Goal: Communication & Community: Answer question/provide support

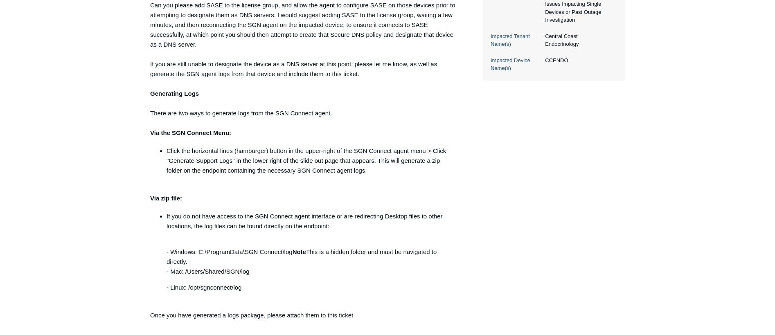
scroll to position [491, 0]
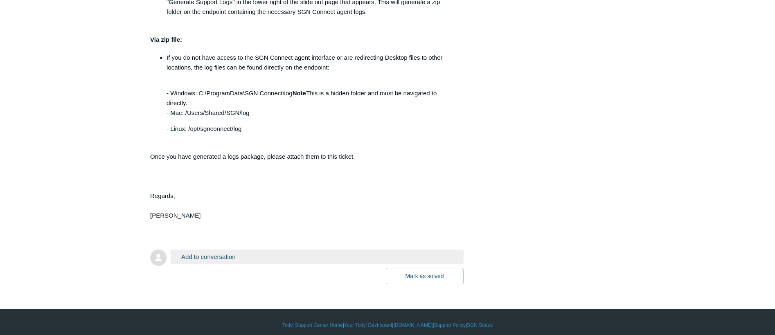
click at [223, 264] on button "Add to conversation" at bounding box center [317, 256] width 293 height 14
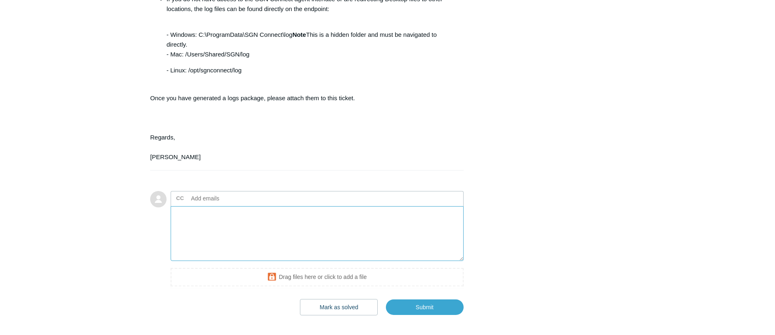
scroll to position [606, 0]
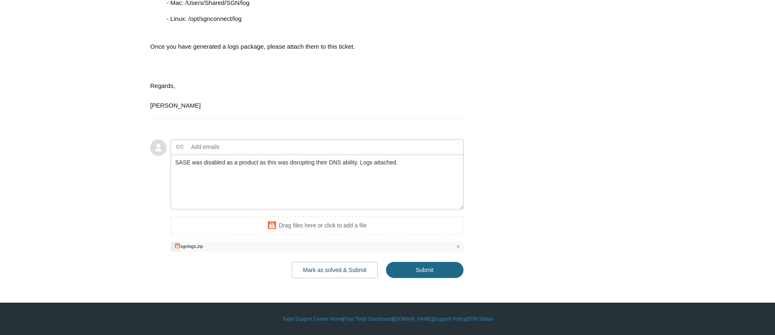
click at [446, 278] on input "Submit" at bounding box center [425, 270] width 78 height 16
click at [429, 278] on input "Submit" at bounding box center [425, 270] width 78 height 16
type textarea "SASE was disabled as a product as this was disrupting their DNS ability. Logs a…"
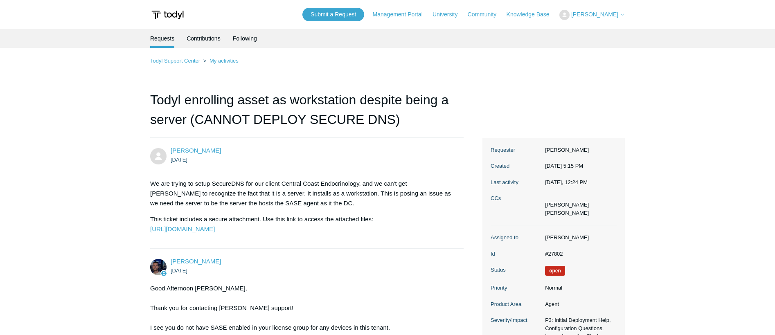
drag, startPoint x: 45, startPoint y: 147, endPoint x: 58, endPoint y: 116, distance: 33.4
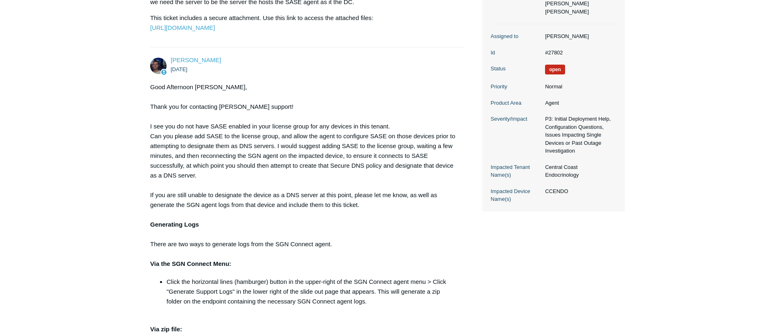
scroll to position [245, 0]
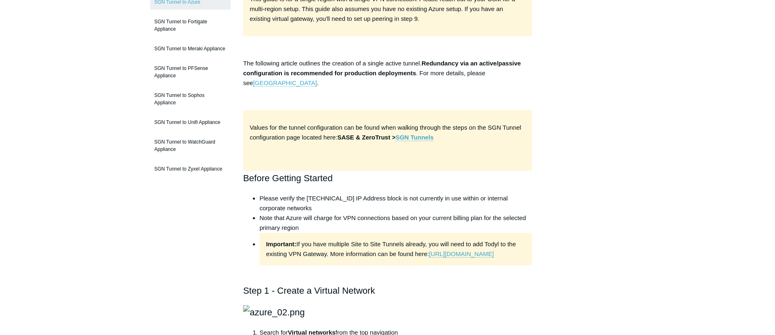
scroll to position [164, 0]
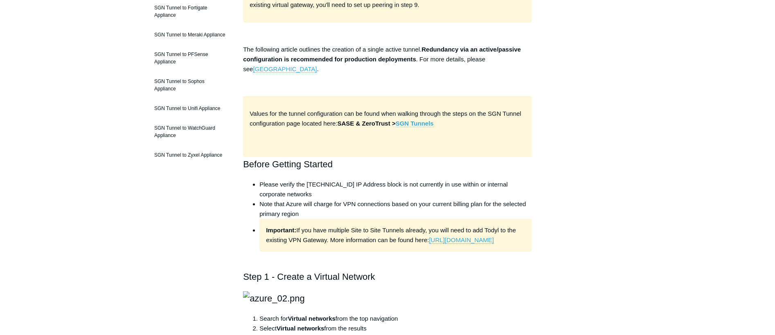
click at [414, 124] on strong "SGN Tunnels" at bounding box center [414, 123] width 38 height 7
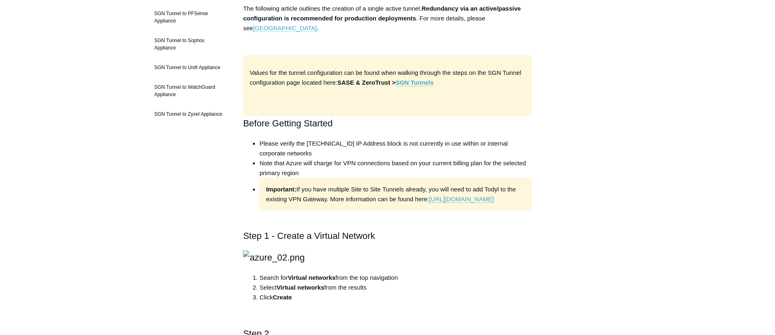
scroll to position [0, 0]
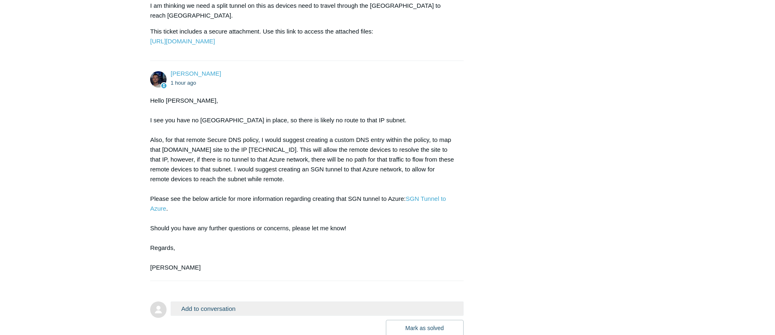
scroll to position [520, 0]
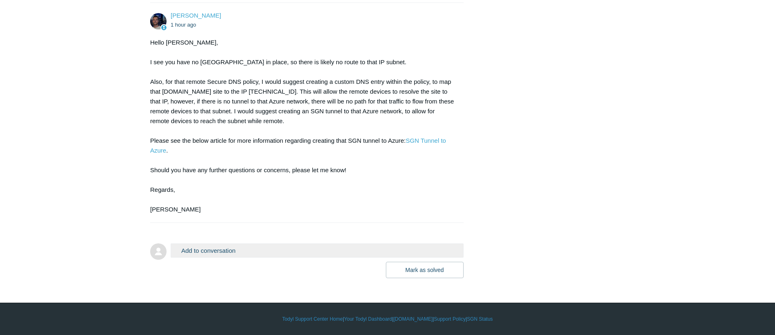
click at [244, 251] on button "Add to conversation" at bounding box center [317, 250] width 293 height 14
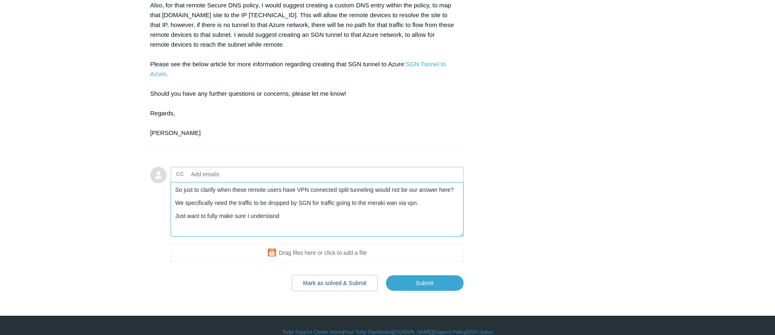
scroll to position [610, 0]
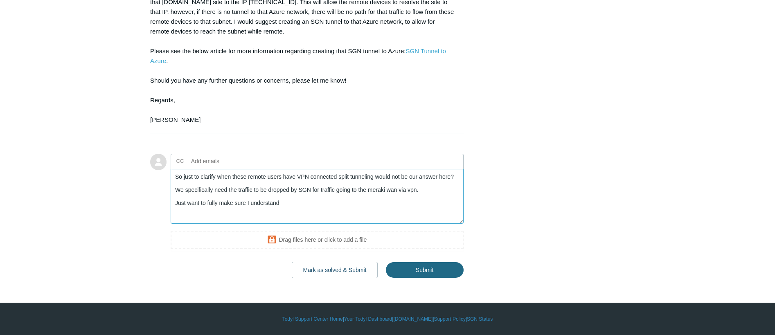
type textarea "So just to clarify when these remote users have VPN connected split tunneling w…"
click at [413, 269] on input "Submit" at bounding box center [425, 270] width 78 height 16
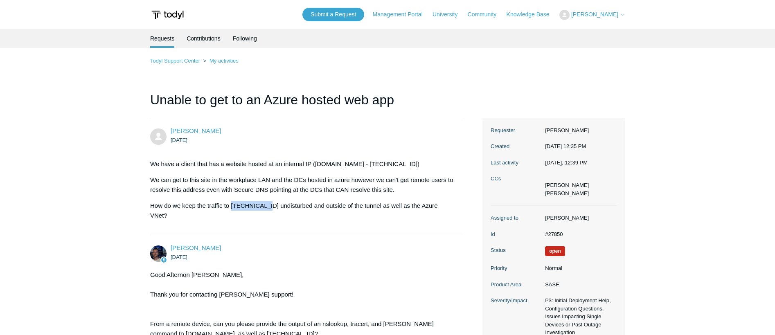
drag, startPoint x: 230, startPoint y: 206, endPoint x: 266, endPoint y: 211, distance: 35.9
click at [266, 211] on section "We have a client that has a website hosted at an internal IP ([DOMAIN_NAME] - […" at bounding box center [302, 190] width 305 height 74
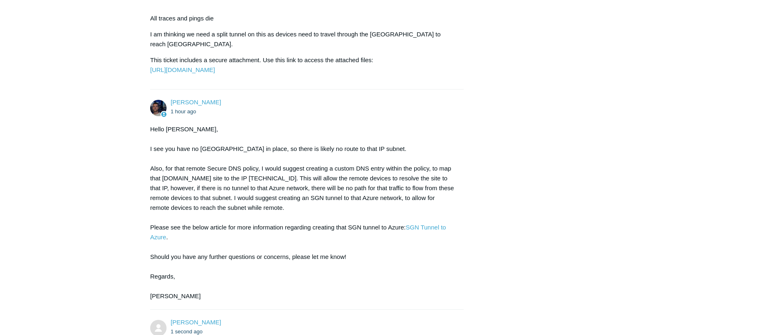
scroll to position [413, 0]
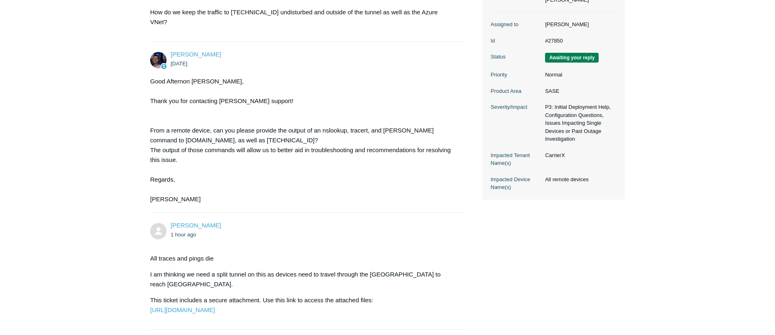
scroll to position [186, 0]
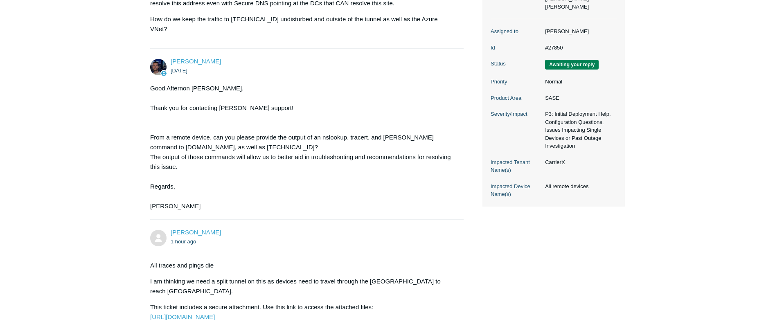
click at [269, 138] on div "Good Afternon Charles, Thank you for contacting Todyl support! From a remote de…" at bounding box center [302, 147] width 305 height 128
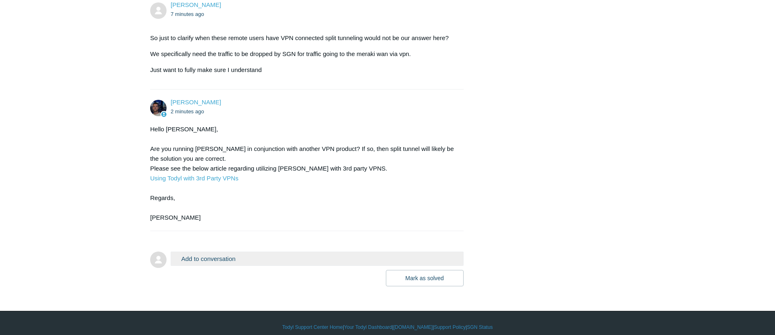
scroll to position [759, 0]
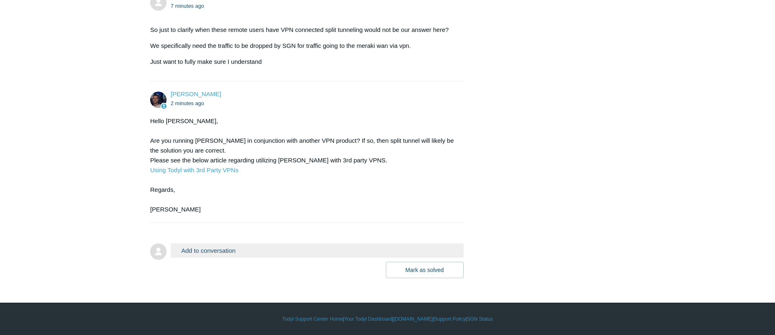
click at [336, 166] on div "Hello Charles, Are you running Todyl SASE in conjunction with another VPN produ…" at bounding box center [302, 165] width 305 height 98
click at [339, 159] on div "Hello Charles, Are you running Todyl SASE in conjunction with another VPN produ…" at bounding box center [302, 165] width 305 height 98
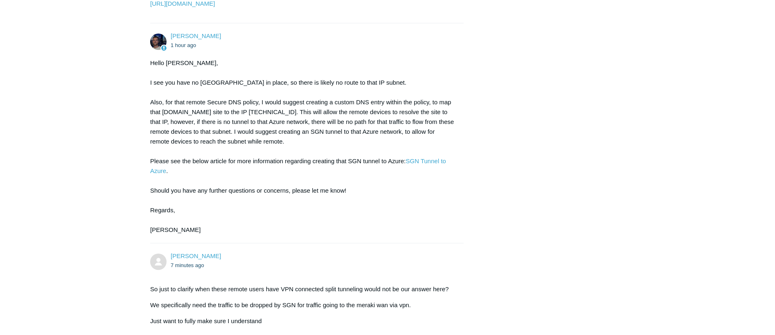
scroll to position [432, 0]
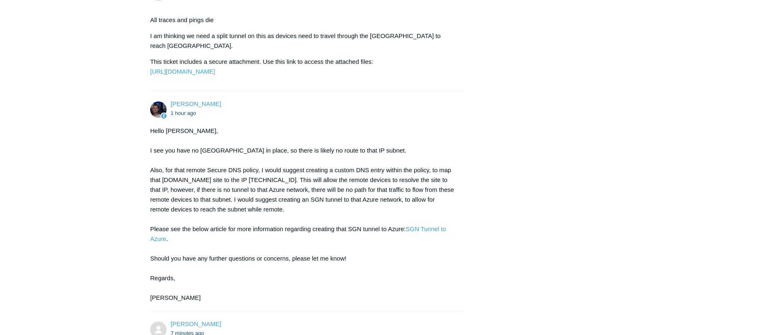
click at [292, 177] on div "Hello Charles, I see you have no SGN tunnel in place, so there is likely no rou…" at bounding box center [302, 214] width 305 height 177
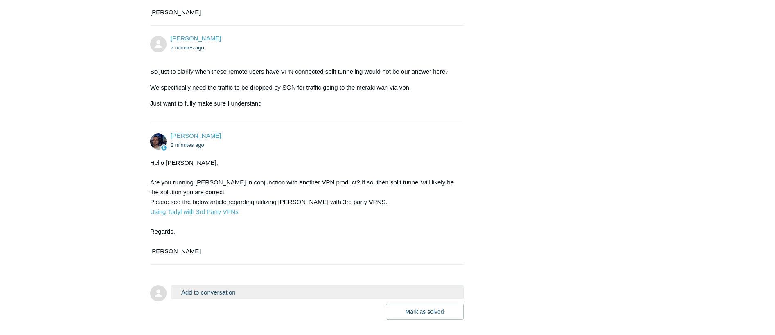
scroll to position [759, 0]
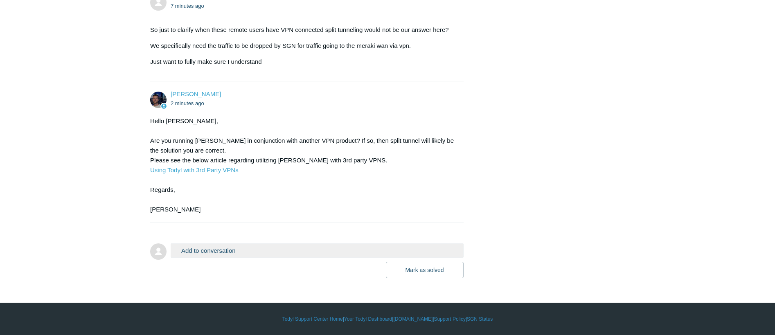
click at [311, 158] on div "Hello Charles, Are you running Todyl SASE in conjunction with another VPN produ…" at bounding box center [302, 165] width 305 height 98
click at [352, 164] on div "Hello Charles, Are you running Todyl SASE in conjunction with another VPN produ…" at bounding box center [302, 165] width 305 height 98
click at [206, 254] on button "Add to conversation" at bounding box center [317, 250] width 293 height 14
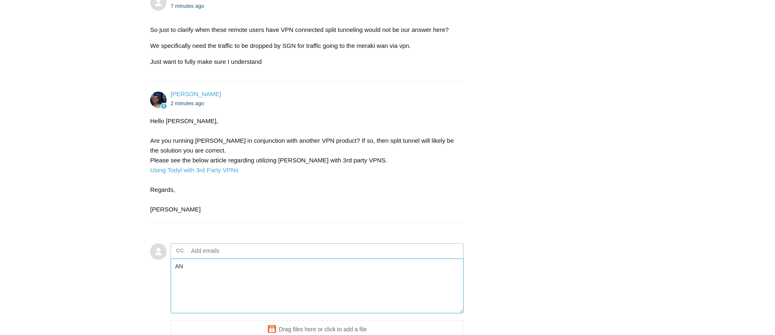
type textarea "A"
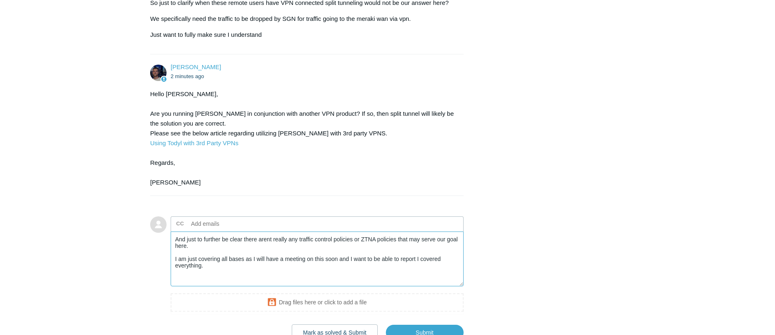
scroll to position [849, 0]
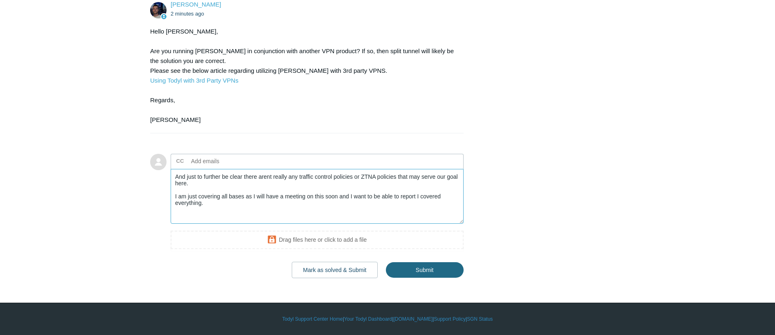
type textarea "And just to further be clear there arent really any traffic control policies or…"
click at [416, 273] on input "Submit" at bounding box center [425, 270] width 78 height 16
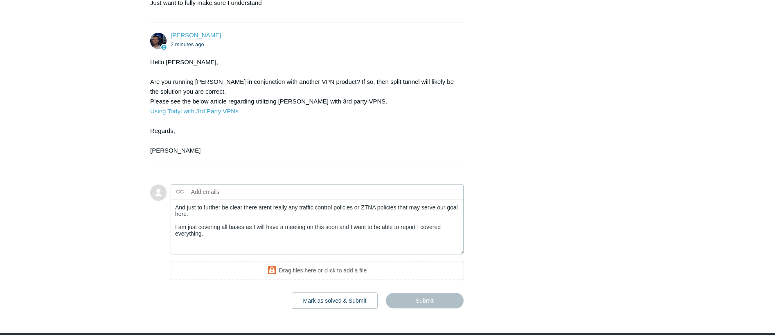
scroll to position [693, 0]
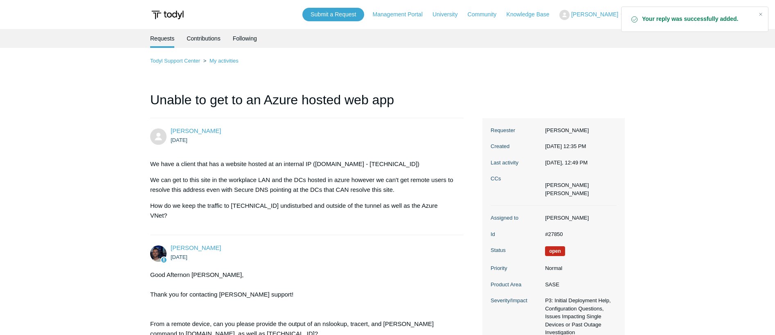
click at [604, 16] on button "[PERSON_NAME]" at bounding box center [591, 15] width 65 height 10
click at [596, 25] on link "My Support Requests" at bounding box center [599, 32] width 80 height 14
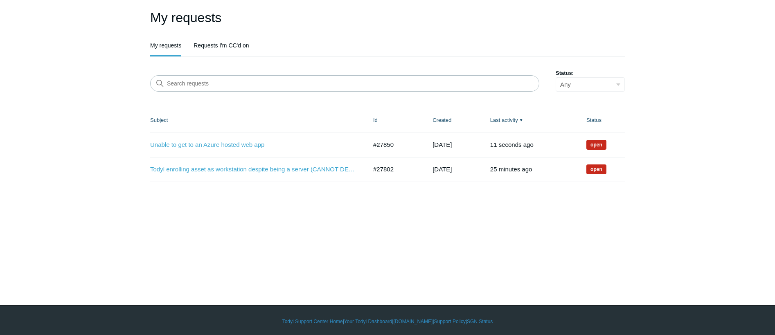
scroll to position [52, 0]
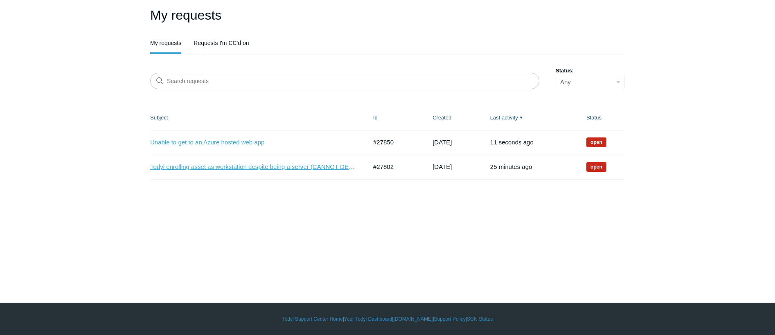
click at [236, 169] on link "Todyl enrolling asset as workstation despite being a server (CANNOT DEPLOY SECU…" at bounding box center [252, 166] width 204 height 9
click at [275, 168] on link "Todyl enrolling asset as workstation despite being a server (CANNOT DEPLOY SECU…" at bounding box center [252, 166] width 204 height 9
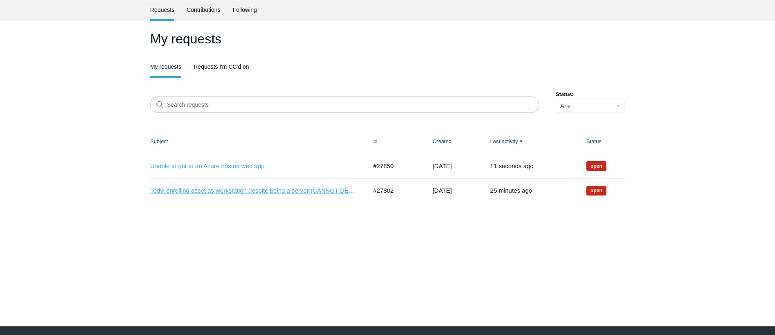
scroll to position [0, 0]
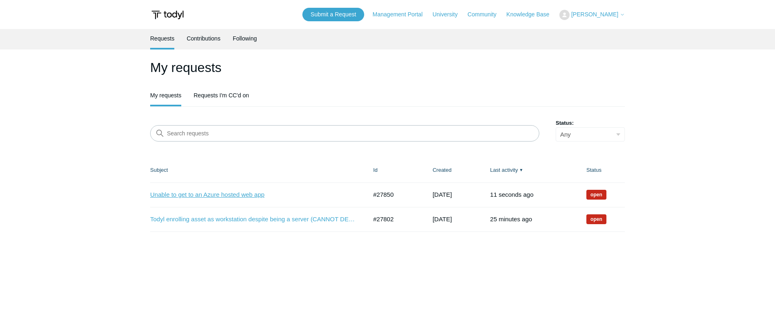
click at [218, 193] on link "Unable to get to an Azure hosted web app" at bounding box center [252, 194] width 204 height 9
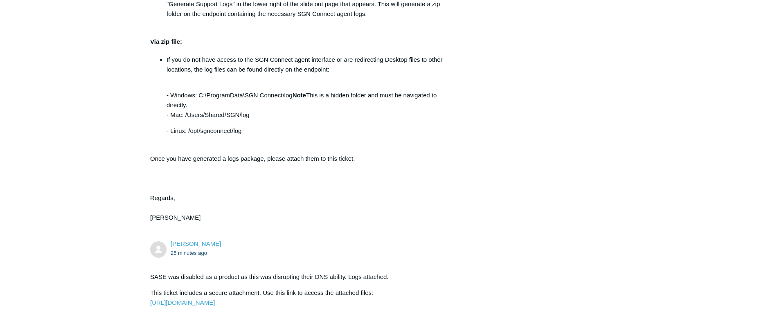
scroll to position [341, 0]
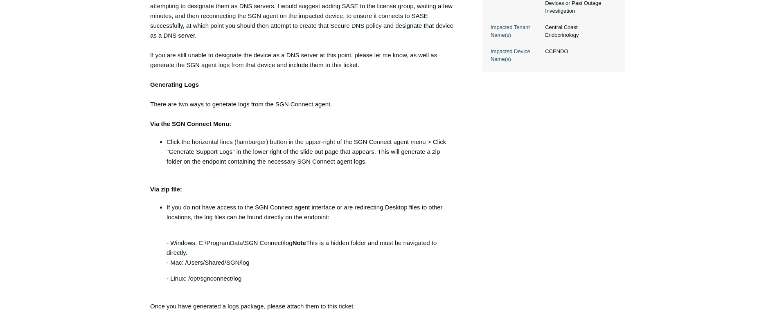
drag, startPoint x: 380, startPoint y: 161, endPoint x: 335, endPoint y: 72, distance: 99.1
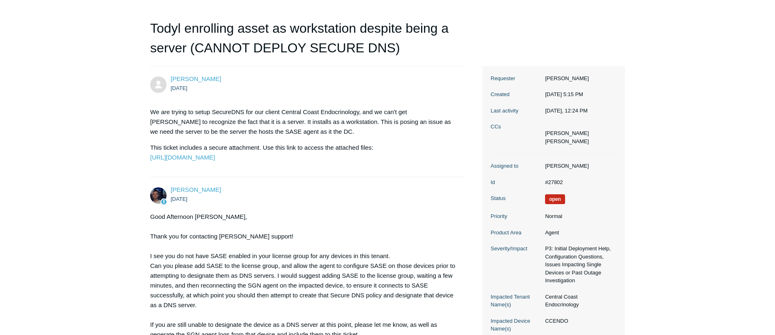
scroll to position [245, 0]
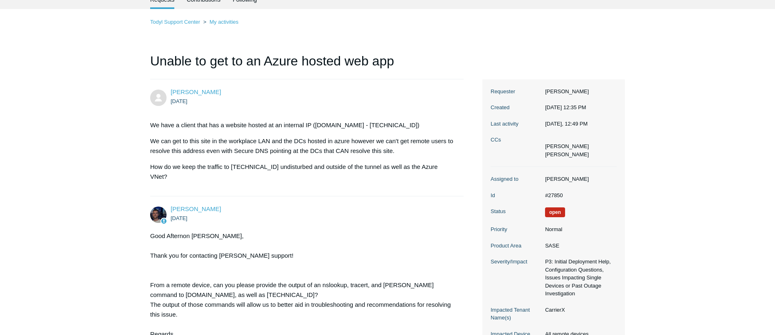
scroll to position [204, 0]
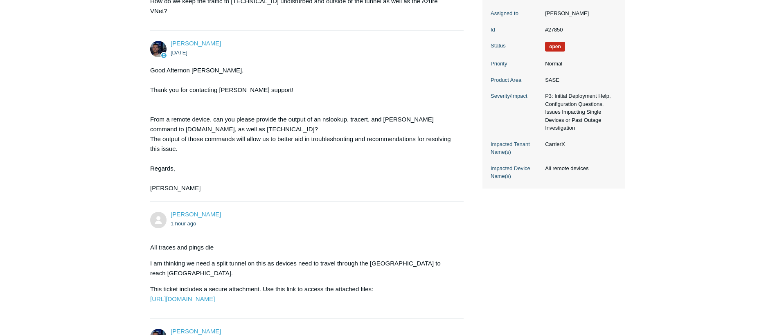
click at [553, 157] on dl "Assigned to [PERSON_NAME] Id #27850 Status Open Priority Normal Product Area SA…" at bounding box center [553, 94] width 126 height 187
click at [555, 148] on dd "CarrierX" at bounding box center [579, 144] width 76 height 8
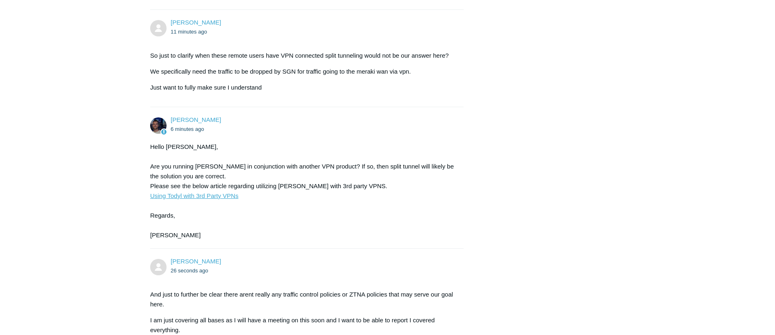
scroll to position [615, 0]
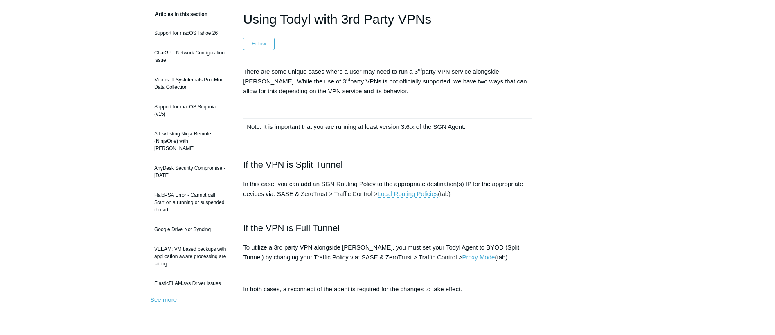
scroll to position [82, 0]
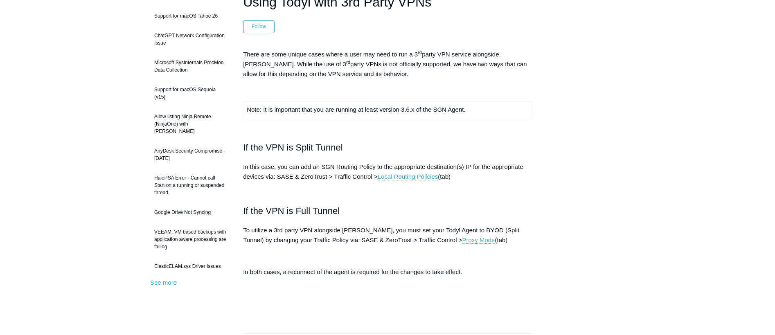
click at [357, 244] on p "To utilize a 3rd party VPN alongside Todyl, you must set your Todyl Agent to BY…" at bounding box center [387, 235] width 289 height 20
click at [357, 239] on p "To utilize a 3rd party VPN alongside Todyl, you must set your Todyl Agent to BY…" at bounding box center [387, 235] width 289 height 20
click at [487, 22] on header "Using Todyl with 3rd Party VPNs Follow Not yet followed by anyone" at bounding box center [387, 12] width 289 height 41
click at [565, 199] on div "Articles in this section Support for macOS Tahoe 26 ChatGPT Network Configurati…" at bounding box center [387, 294] width 474 height 604
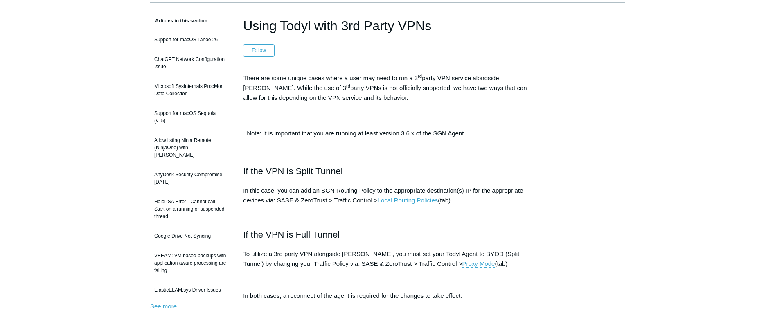
scroll to position [41, 0]
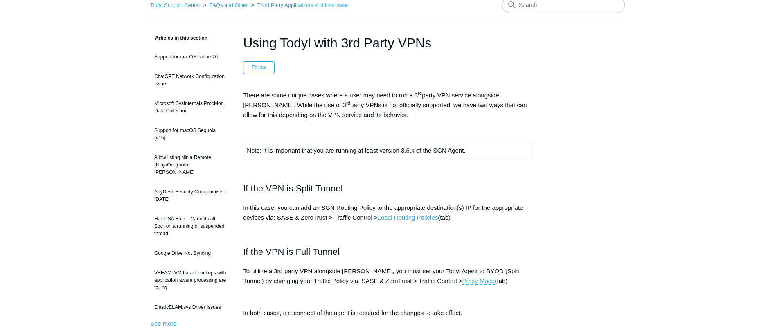
click at [526, 207] on p "In this case, you can add an SGN Routing Policy to the appropriate destination(…" at bounding box center [387, 213] width 289 height 20
